Goal: Navigation & Orientation: Find specific page/section

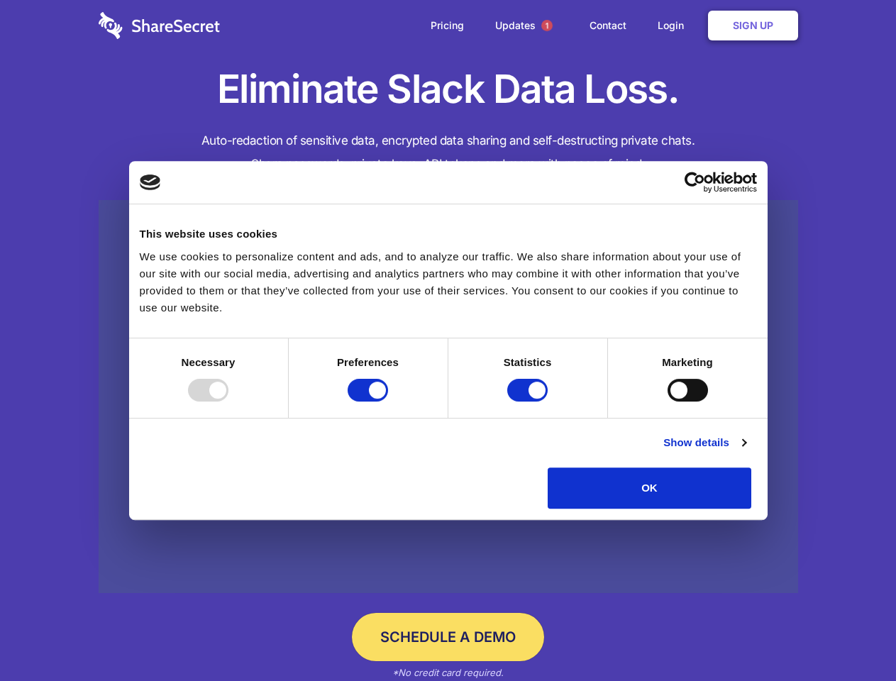
click at [228, 401] on div at bounding box center [208, 390] width 40 height 23
click at [388, 401] on input "Preferences" at bounding box center [368, 390] width 40 height 23
checkbox input "false"
click at [529, 401] on input "Statistics" at bounding box center [527, 390] width 40 height 23
checkbox input "false"
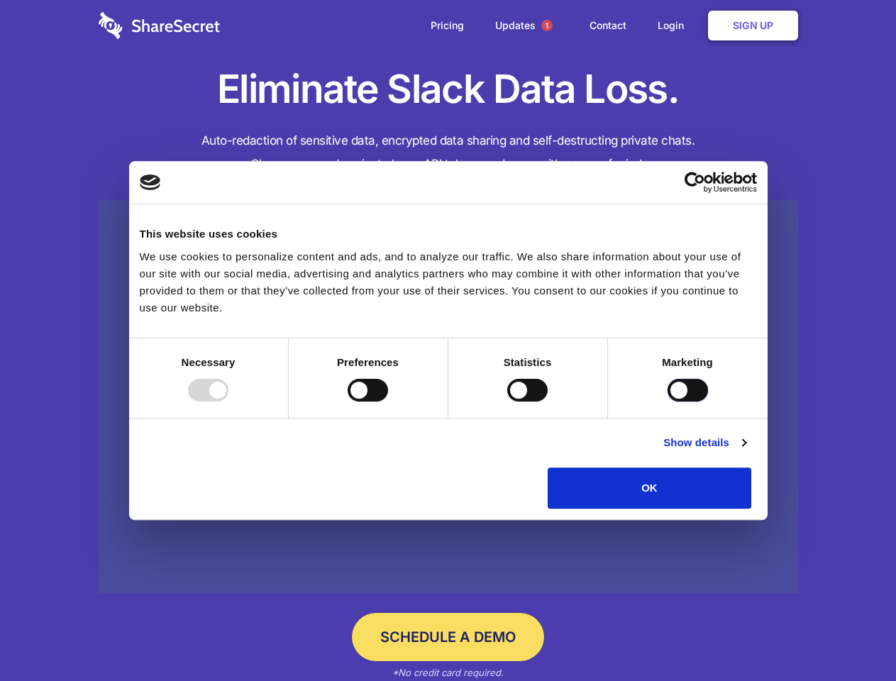
click at [667, 401] on input "Marketing" at bounding box center [687, 390] width 40 height 23
checkbox input "true"
click at [745, 451] on link "Show details" at bounding box center [704, 442] width 82 height 17
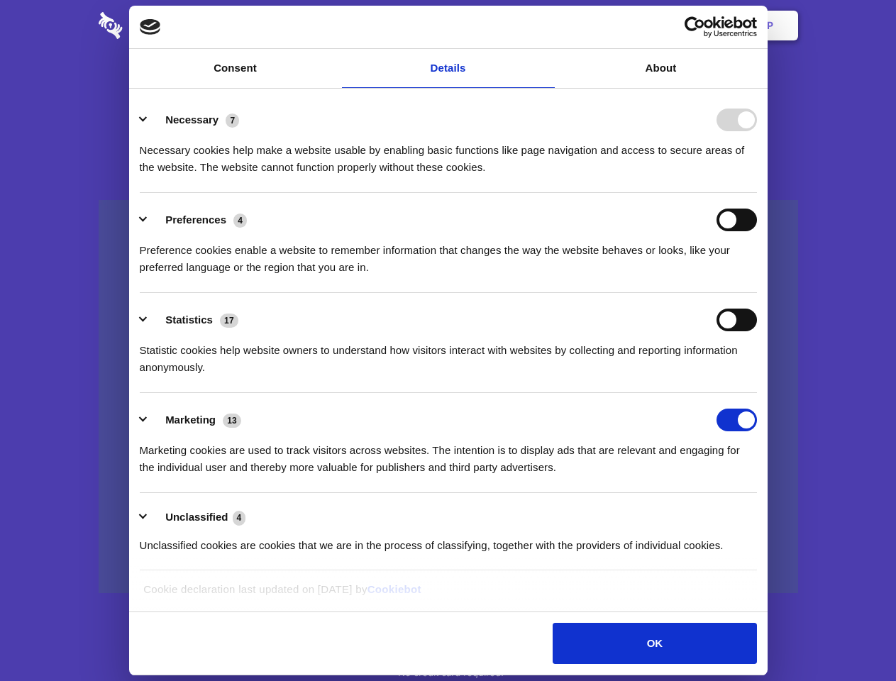
click at [757, 193] on li "Necessary 7 Necessary cookies help make a website usable by enabling basic func…" at bounding box center [448, 143] width 617 height 100
click at [546, 26] on span "1" at bounding box center [546, 25] width 11 height 11
